Goal: Task Accomplishment & Management: Manage account settings

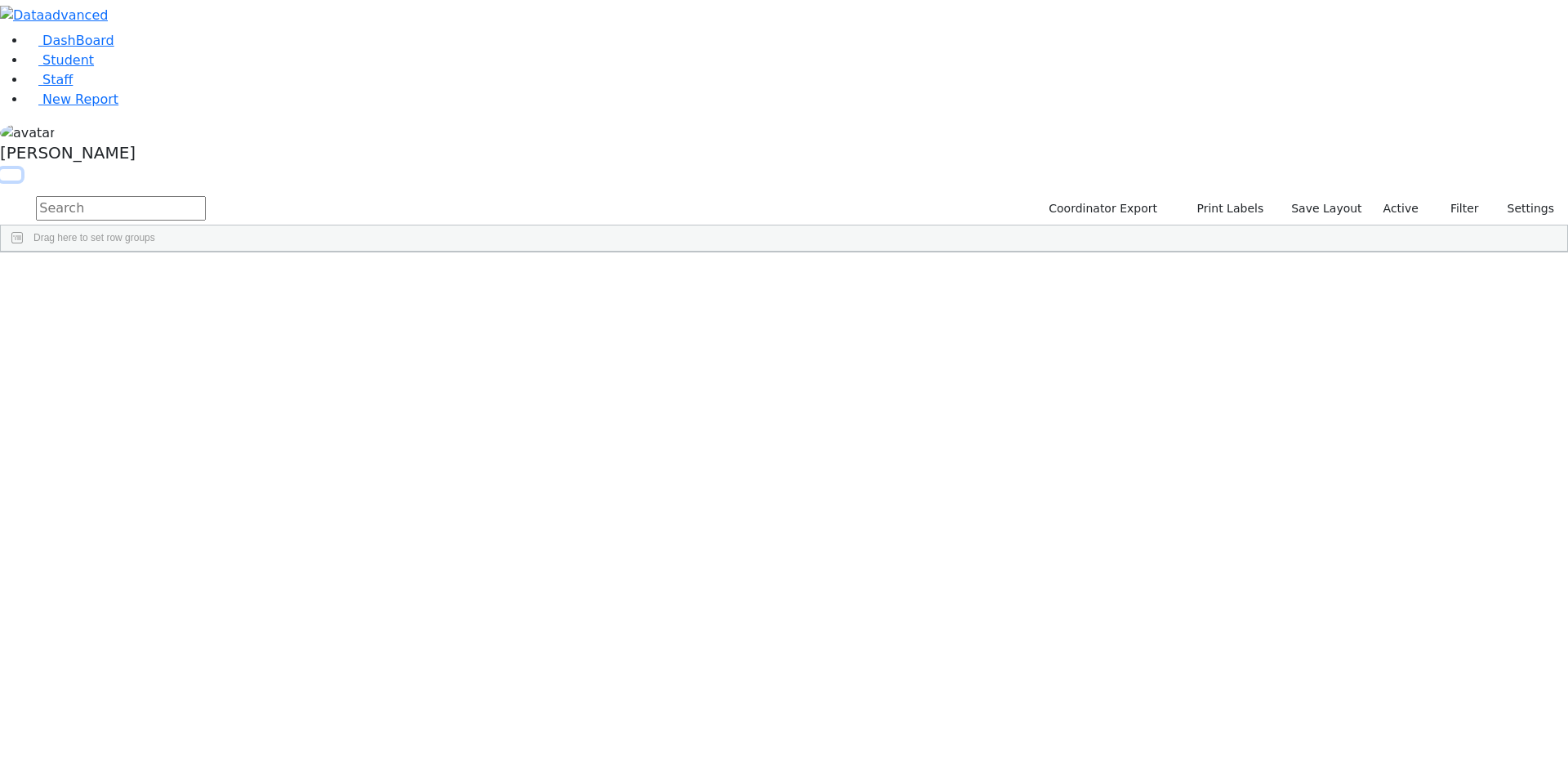
click at [21, 169] on button "button" at bounding box center [10, 175] width 21 height 11
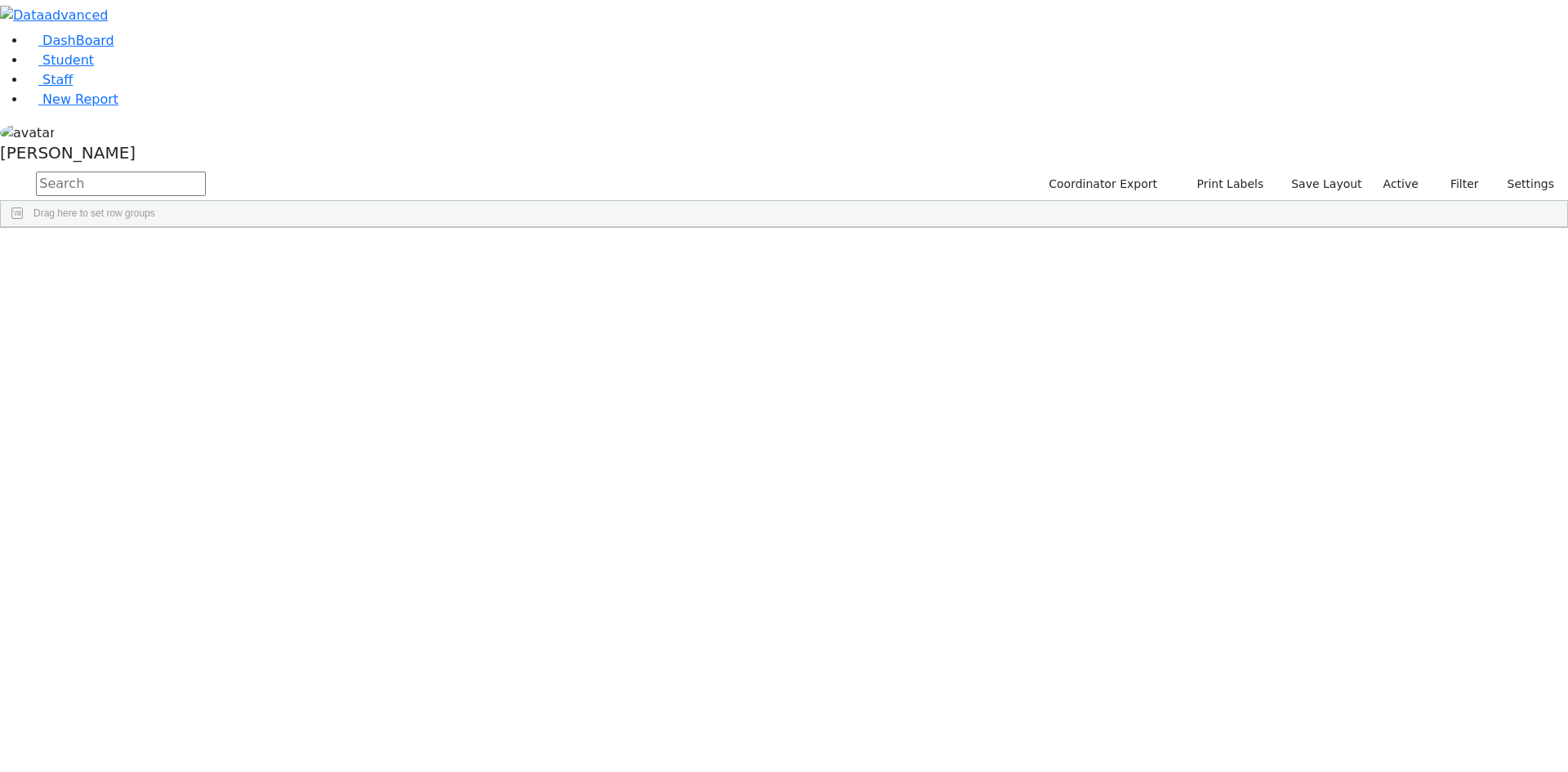
click at [1330, 237] on span at bounding box center [1323, 240] width 13 height 13
click at [1239, 237] on span "filter" at bounding box center [1233, 243] width 13 height 13
click at [1200, 334] on input "checkbox" at bounding box center [1193, 336] width 13 height 13
click at [1200, 388] on input "checkbox" at bounding box center [1193, 392] width 13 height 13
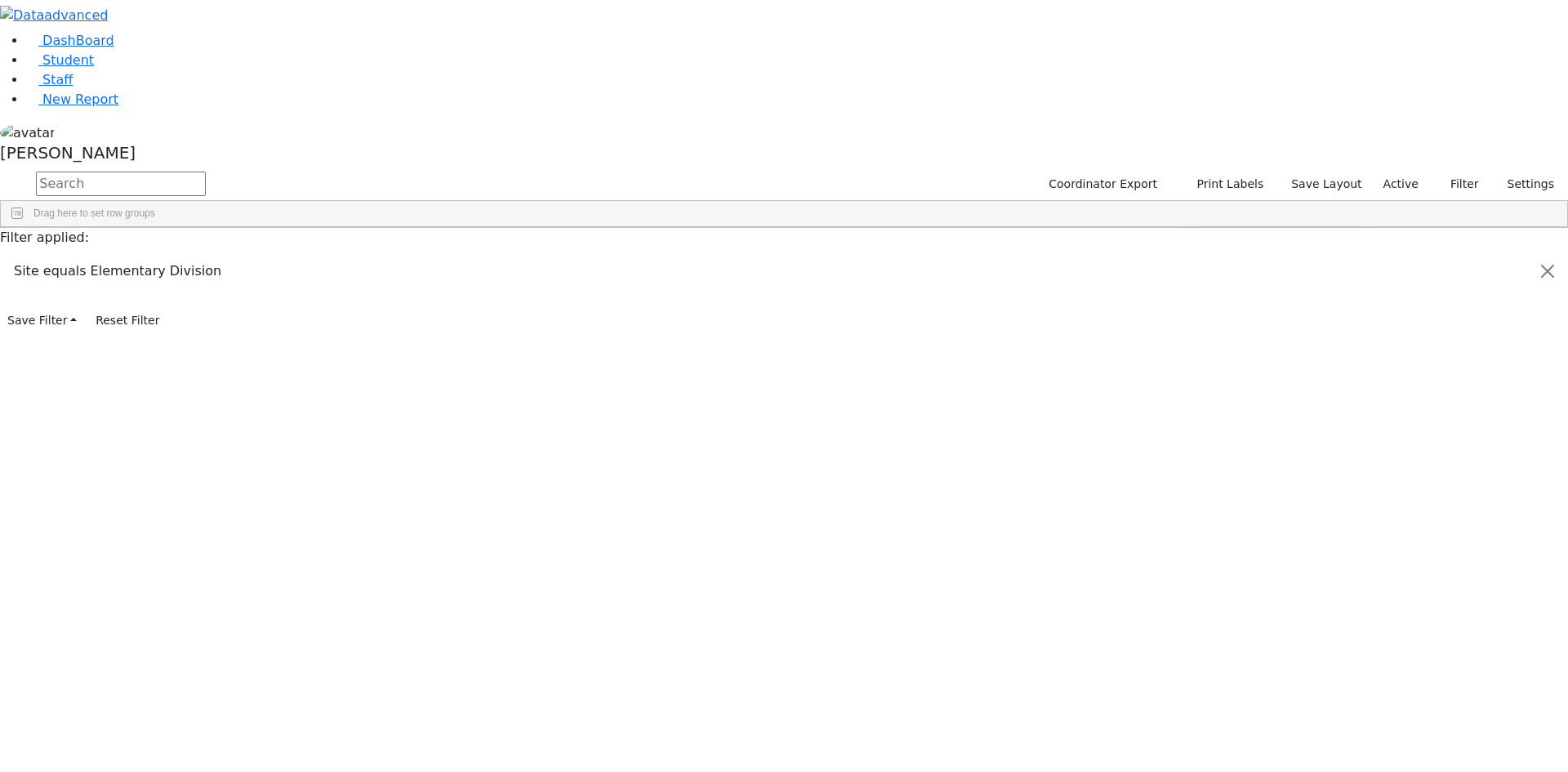
scroll to position [163, 0]
click at [1200, 387] on input "checkbox" at bounding box center [1193, 388] width 13 height 13
click at [1200, 402] on input "checkbox" at bounding box center [1193, 407] width 13 height 13
click at [1200, 423] on input "checkbox" at bounding box center [1193, 428] width 13 height 13
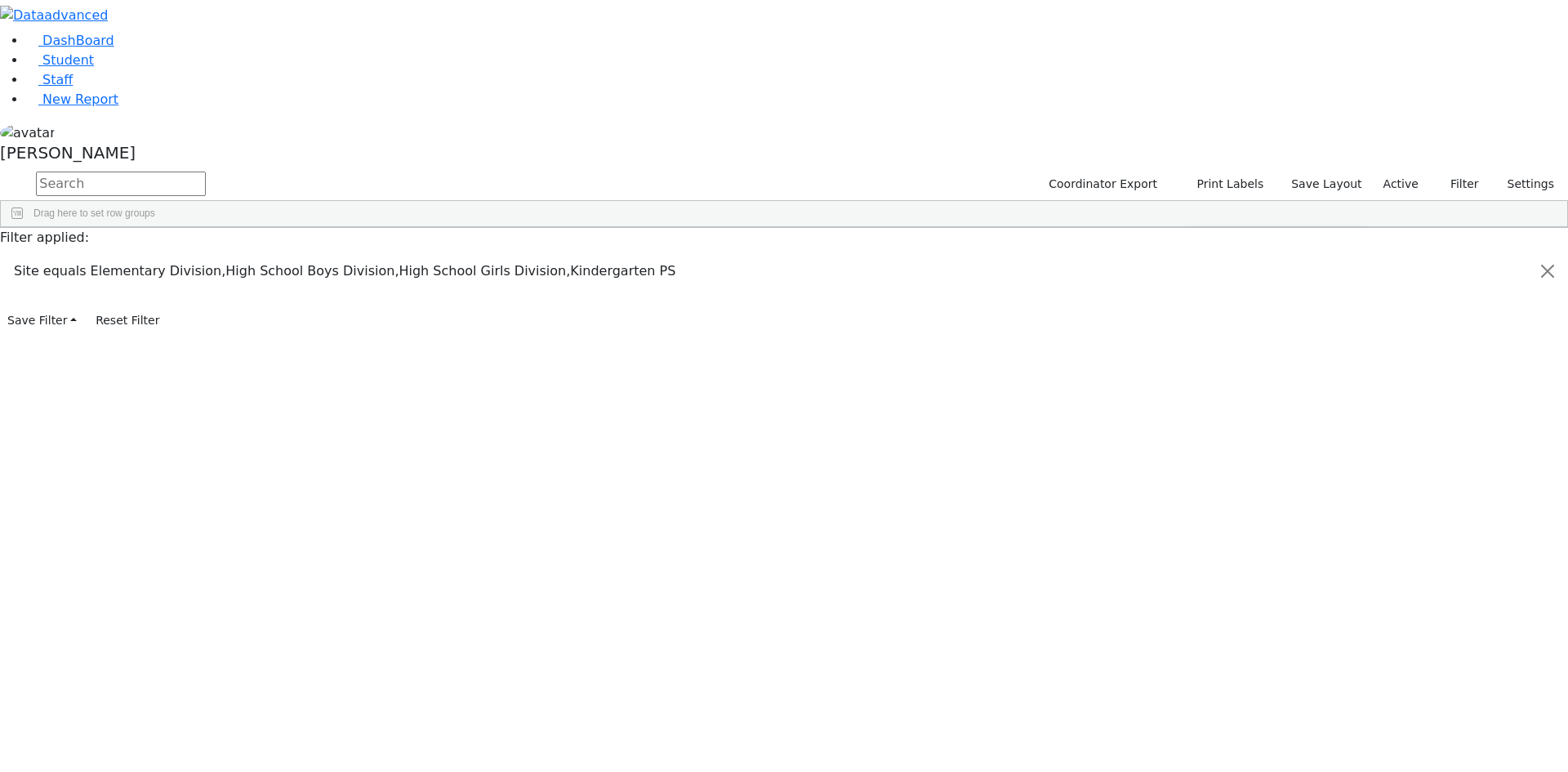
click at [1200, 375] on input "checkbox" at bounding box center [1193, 381] width 13 height 13
drag, startPoint x: 1279, startPoint y: 54, endPoint x: 1358, endPoint y: 8, distance: 91.4
click at [0, 0] on div "Students 187 A 24 K 24 W 24 A 24 K 24 W 24 A" at bounding box center [0, 0] width 0 height 0
click at [160, 169] on div "[PERSON_NAME]" at bounding box center [784, 146] width 1568 height 46
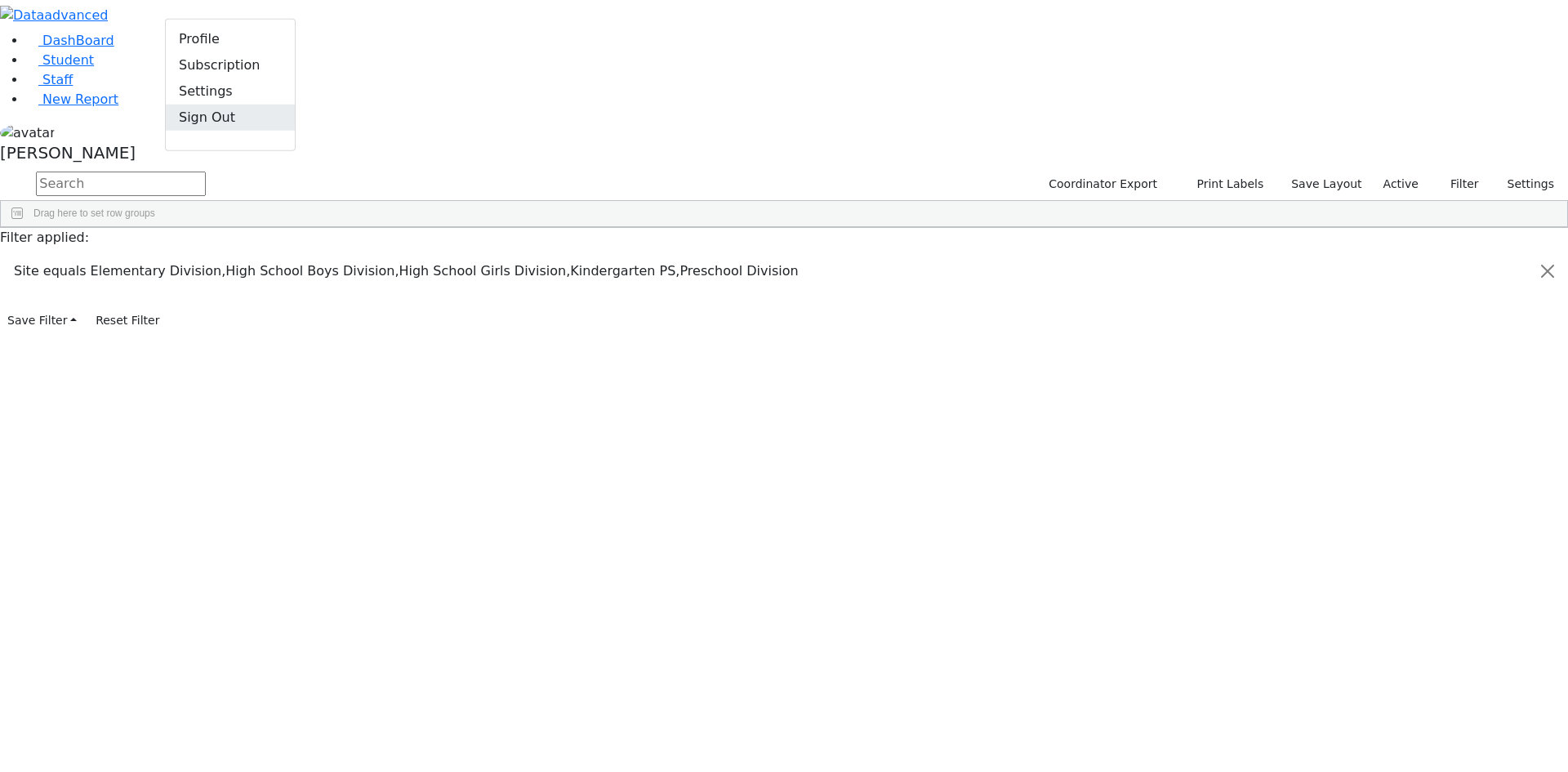
click at [205, 130] on link "Sign Out" at bounding box center [231, 116] width 129 height 26
